Goal: Task Accomplishment & Management: Complete application form

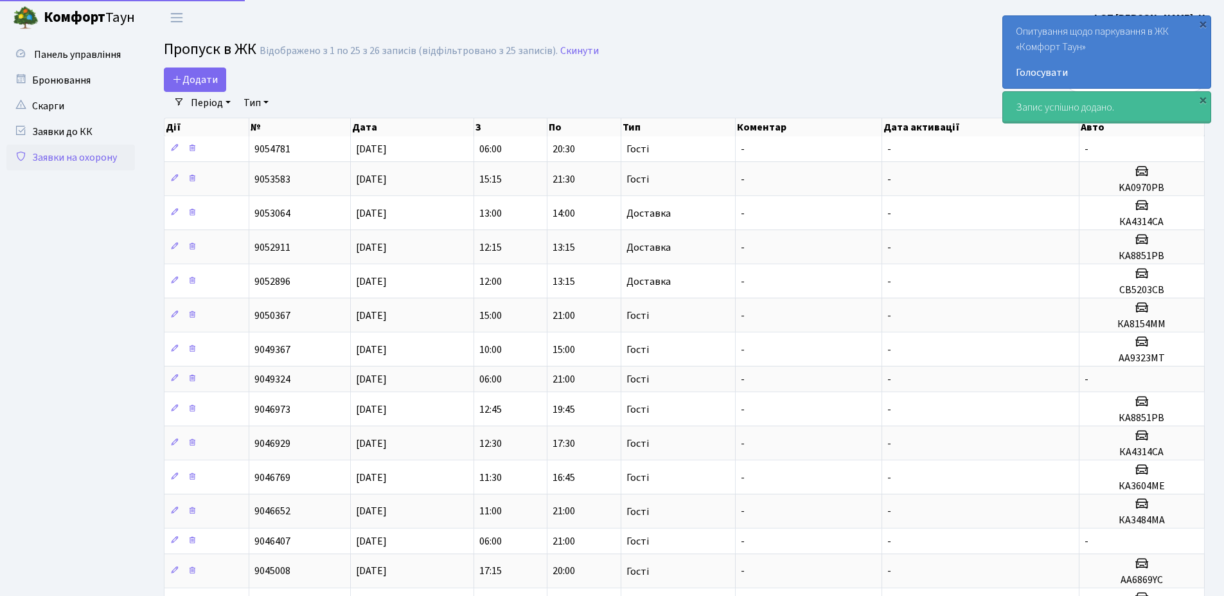
select select "25"
click at [194, 83] on span "Додати" at bounding box center [195, 80] width 46 height 14
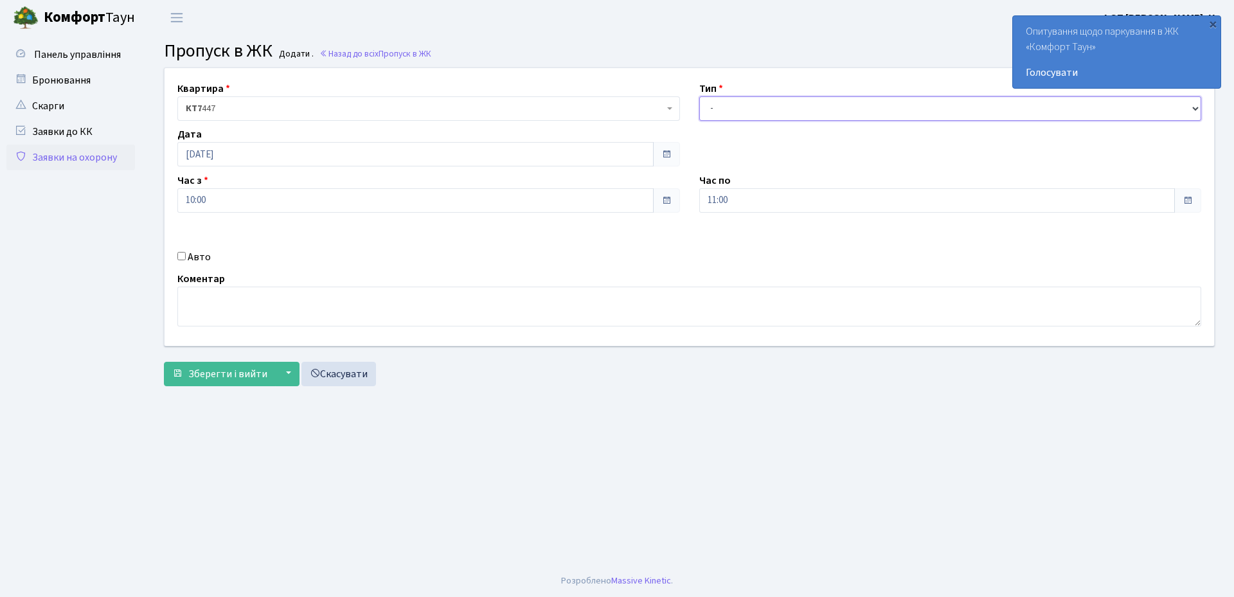
click at [750, 98] on select "- Доставка Таксі Гості Сервіс" at bounding box center [950, 108] width 503 height 24
select select "1"
click at [699, 96] on select "- Доставка Таксі Гості Сервіс" at bounding box center [950, 108] width 503 height 24
click at [179, 257] on input "Авто" at bounding box center [181, 256] width 8 height 8
checkbox input "true"
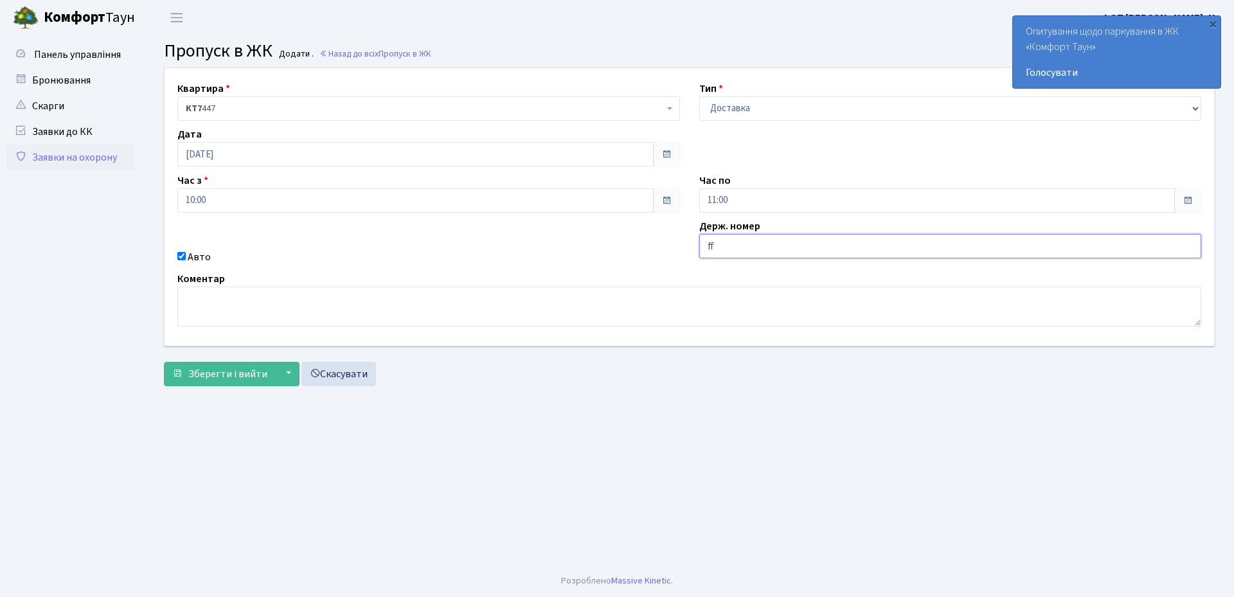
type input "f"
type input "АА9323МТ"
click at [227, 369] on span "Зберегти і вийти" at bounding box center [227, 374] width 79 height 14
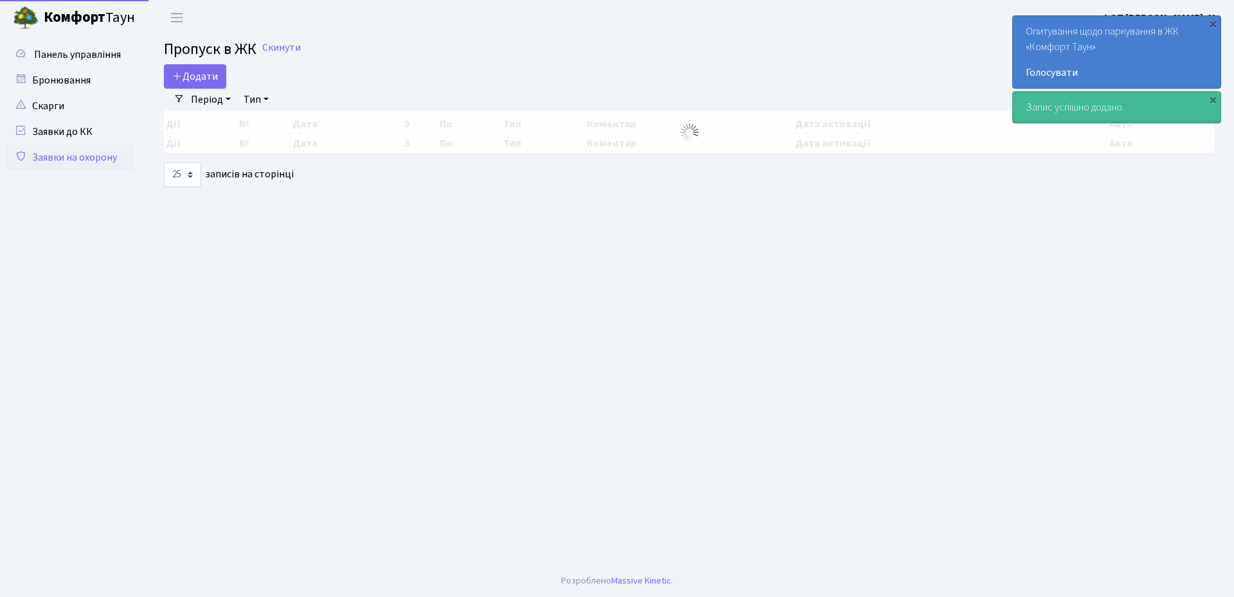
select select "25"
